Goal: Task Accomplishment & Management: Manage account settings

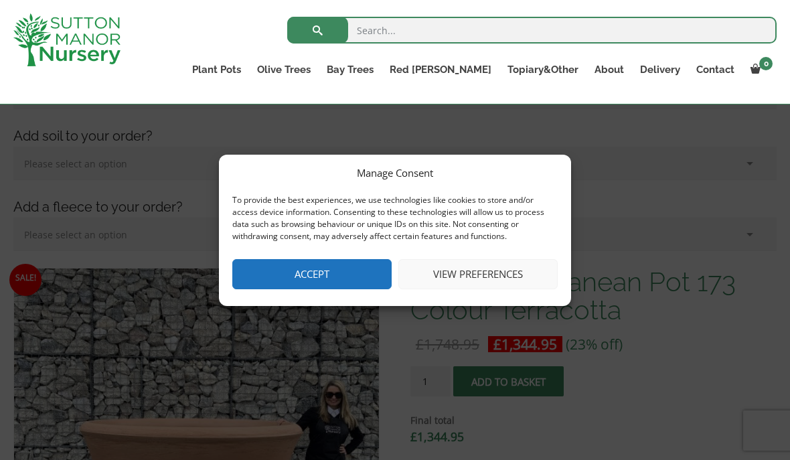
click at [492, 289] on button "View preferences" at bounding box center [477, 274] width 159 height 30
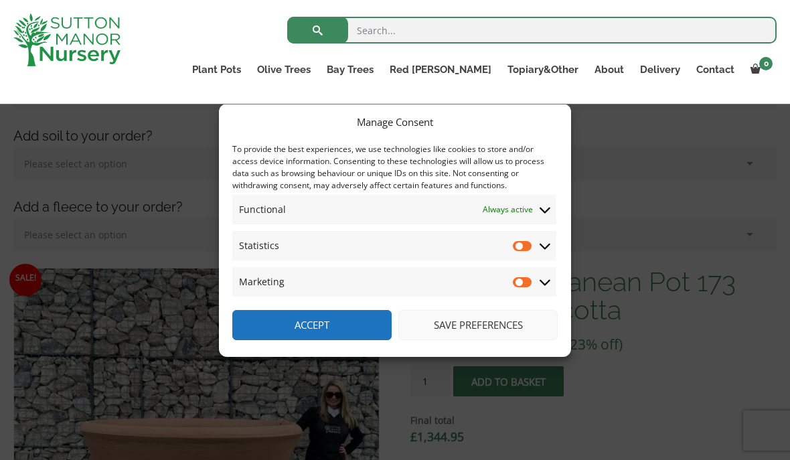
click at [523, 252] on input "Statistics" at bounding box center [523, 245] width 20 height 13
checkbox input "true"
click at [516, 288] on input "Marketing" at bounding box center [523, 281] width 20 height 13
checkbox input "true"
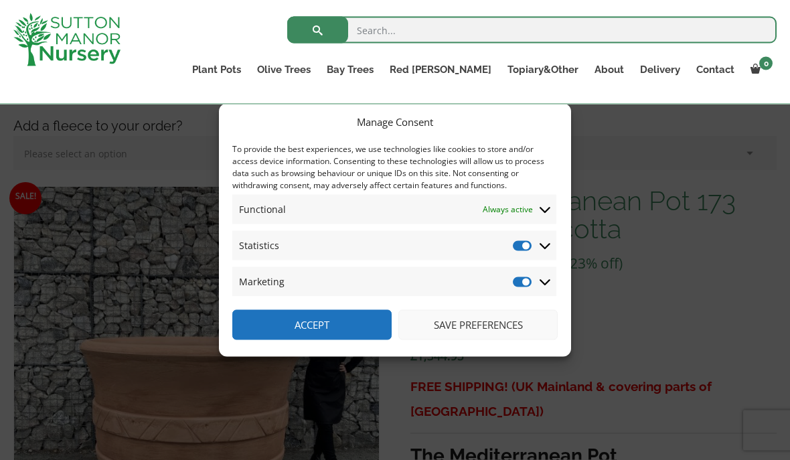
scroll to position [334, 0]
click at [528, 252] on input "Statistics" at bounding box center [523, 245] width 20 height 13
checkbox input "false"
click at [527, 288] on input "Marketing" at bounding box center [523, 281] width 20 height 13
checkbox input "false"
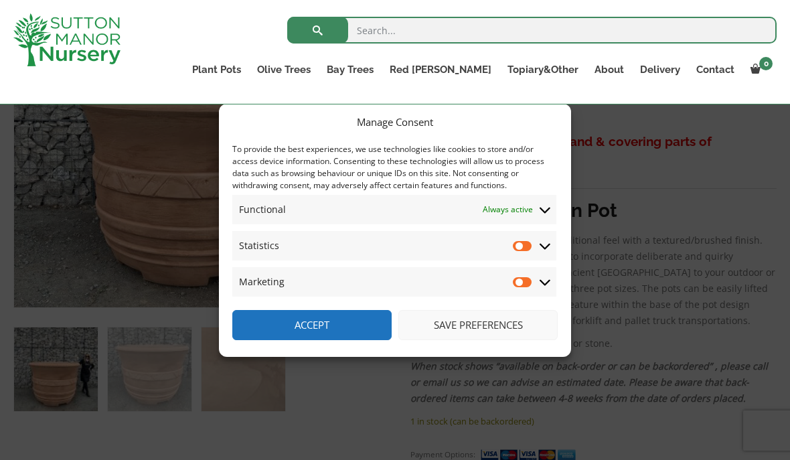
scroll to position [582, 0]
click at [549, 252] on icon at bounding box center [544, 246] width 11 height 12
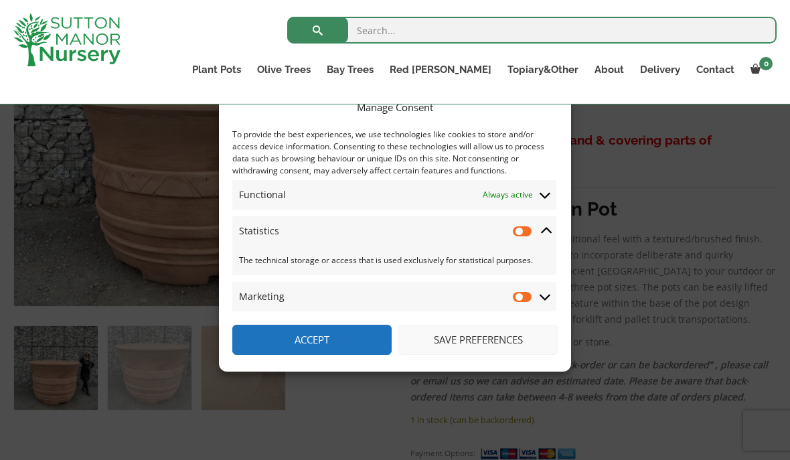
click at [527, 238] on input "Statistics" at bounding box center [523, 230] width 20 height 13
click at [529, 238] on input "Statistics" at bounding box center [523, 230] width 20 height 13
checkbox input "false"
click at [511, 115] on div "Manage Consent" at bounding box center [394, 107] width 325 height 16
click at [104, 161] on div "Manage Consent To provide the best experiences, we use technologies like cookie…" at bounding box center [395, 230] width 790 height 460
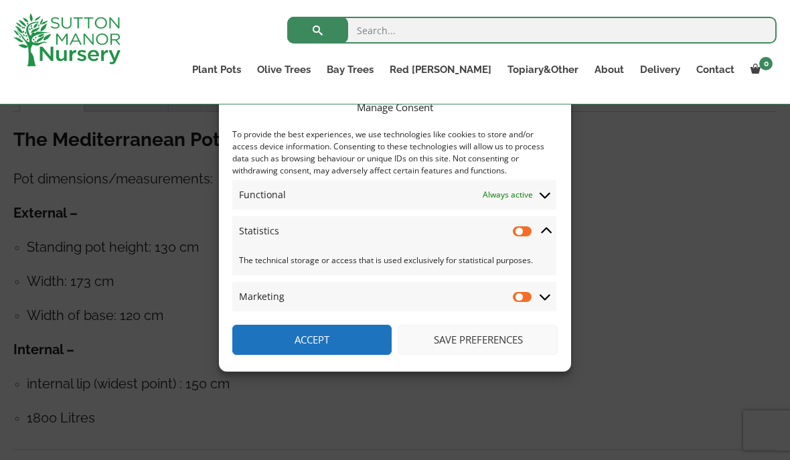
scroll to position [1003, 0]
